Goal: Ask a question

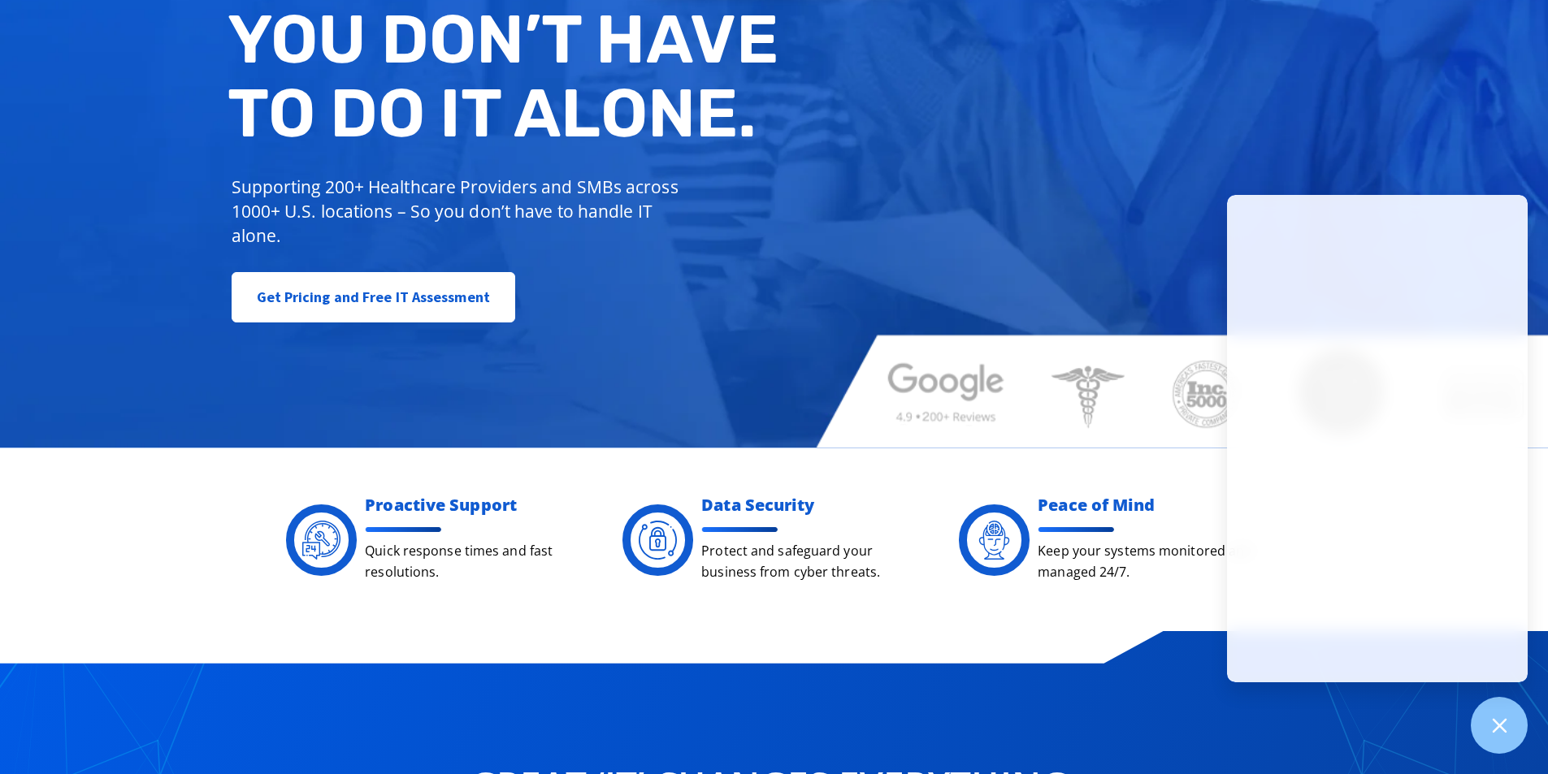
scroll to position [325, 0]
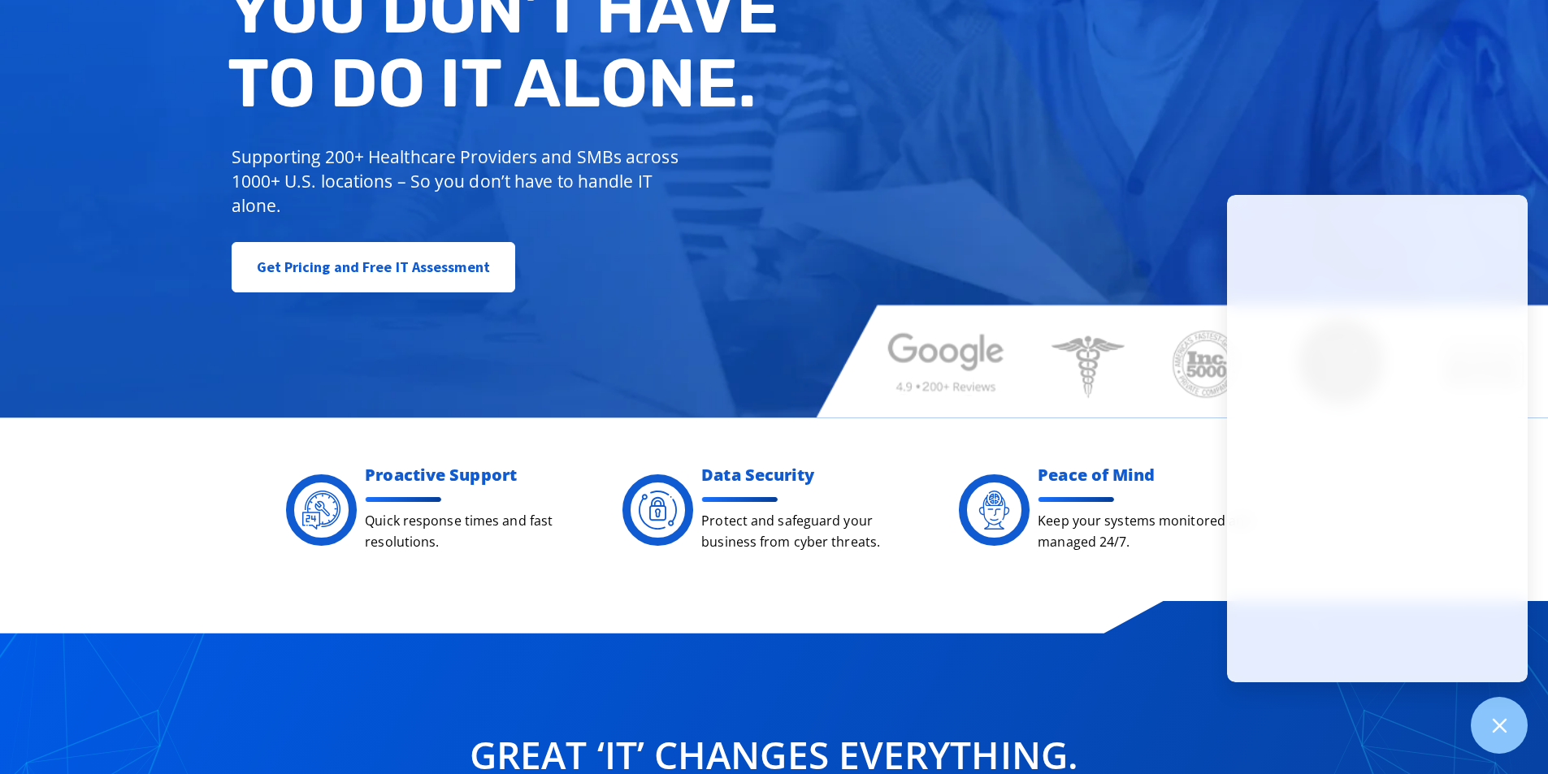
click at [656, 350] on div "Managed IT, done better. You don’t have to do IT alone. Supporting 200+ Healthc…" at bounding box center [774, 62] width 1548 height 713
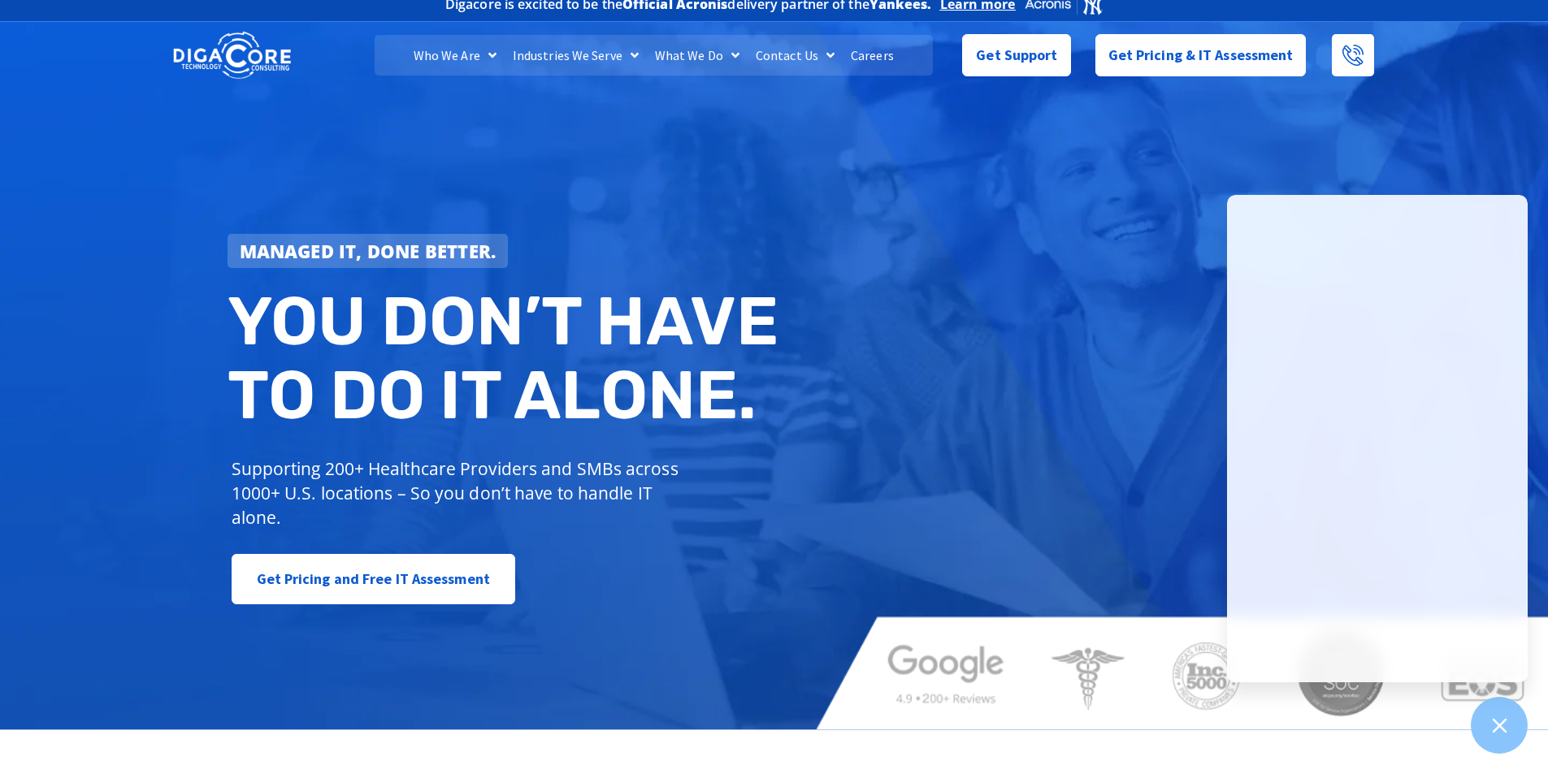
scroll to position [0, 0]
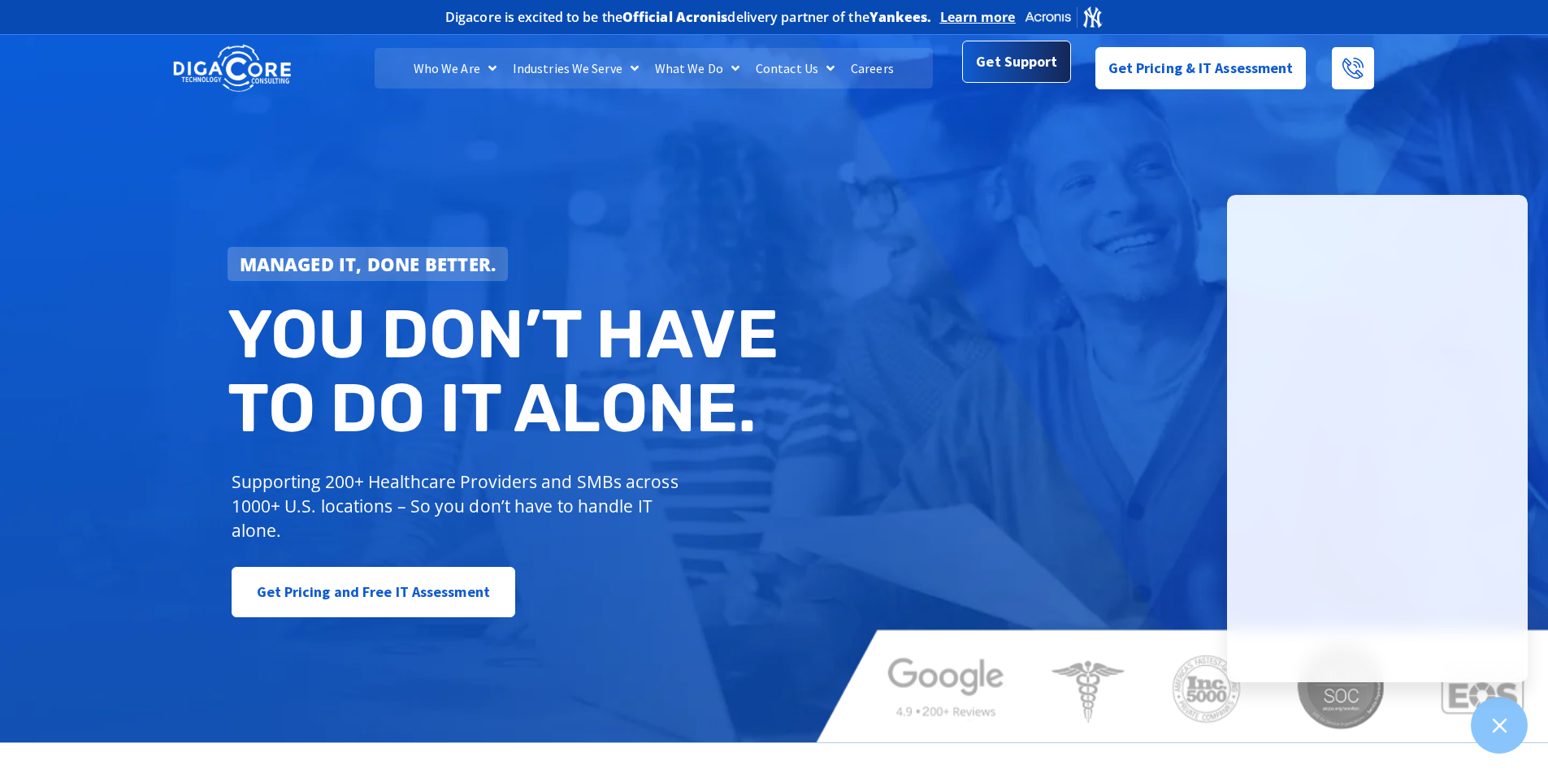
click at [1030, 67] on span "Get Support" at bounding box center [1016, 61] width 81 height 32
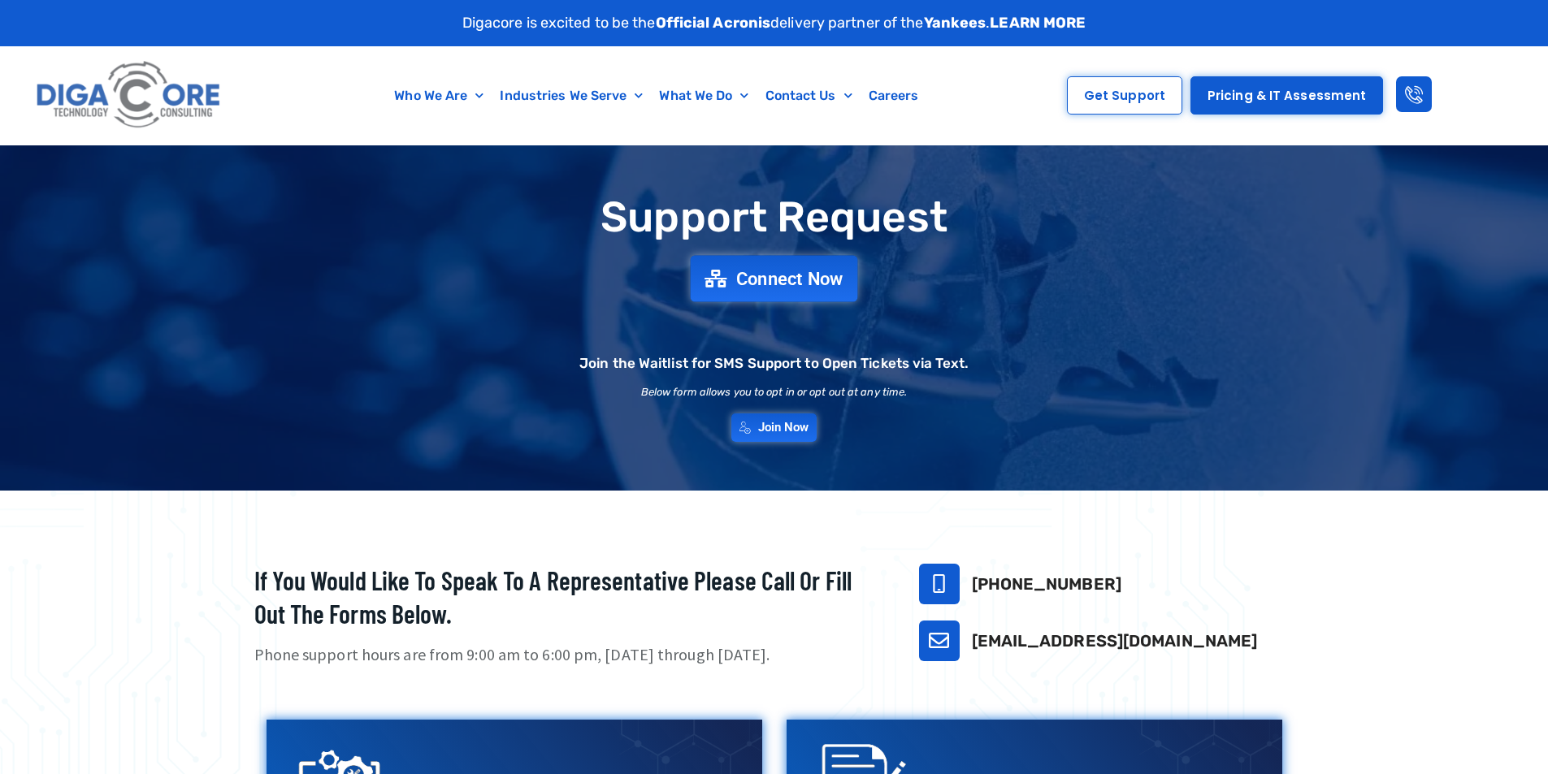
click at [807, 277] on span "Connect Now" at bounding box center [789, 279] width 107 height 18
